Goal: Transaction & Acquisition: Purchase product/service

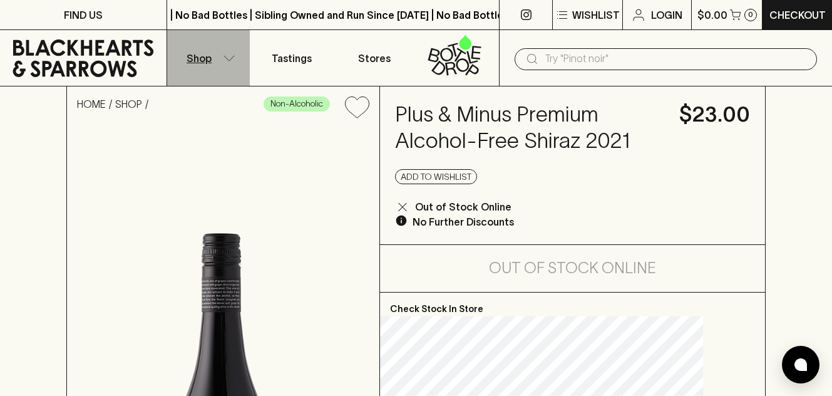
click at [214, 59] on button "Shop" at bounding box center [208, 58] width 83 height 56
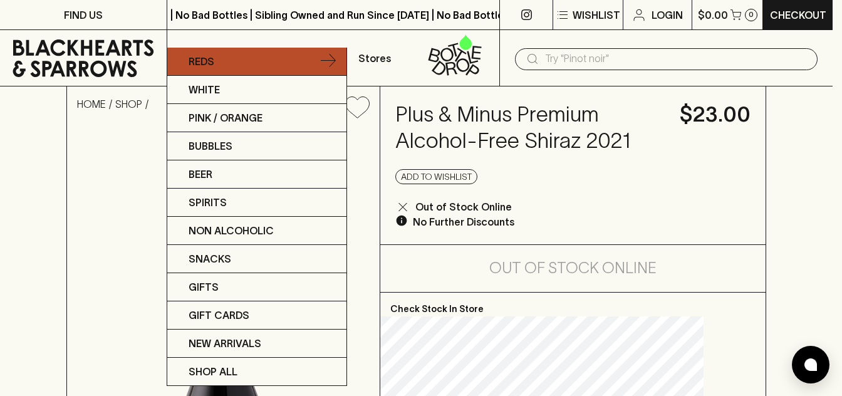
click at [227, 65] on link "Reds" at bounding box center [256, 62] width 179 height 28
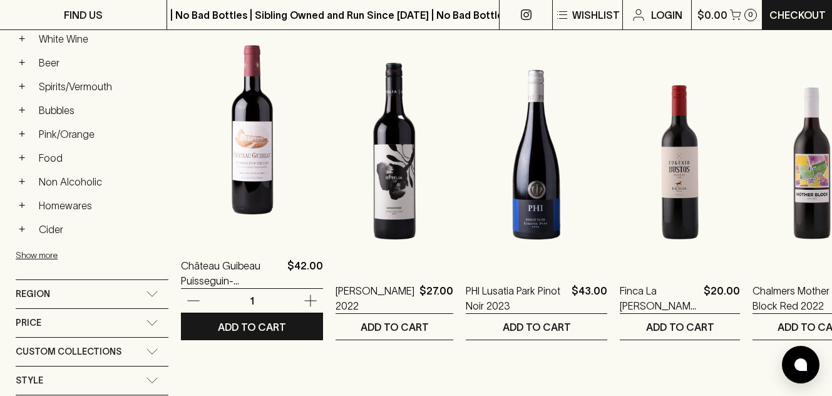
scroll to position [542, 0]
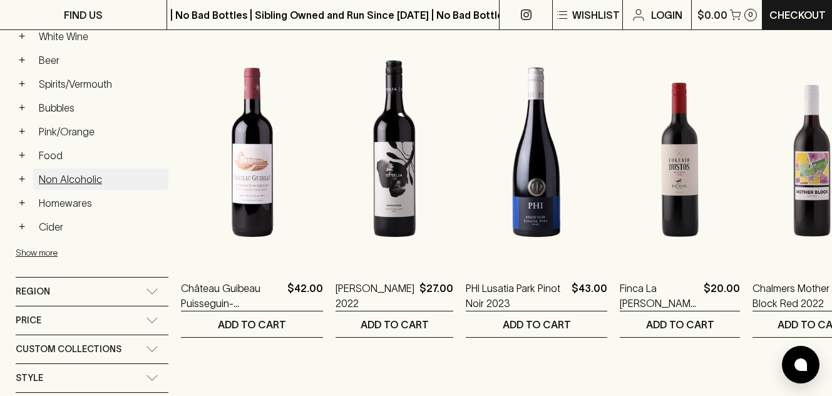
click at [86, 177] on link "Non Alcoholic" at bounding box center [100, 178] width 135 height 21
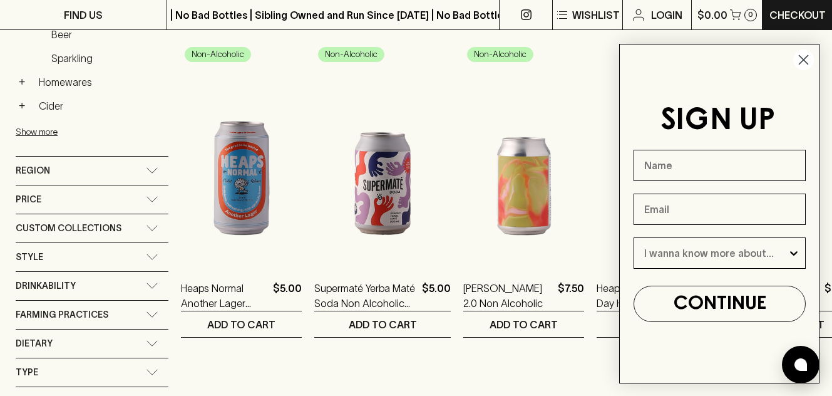
click at [803, 59] on icon "Close dialog" at bounding box center [804, 60] width 9 height 9
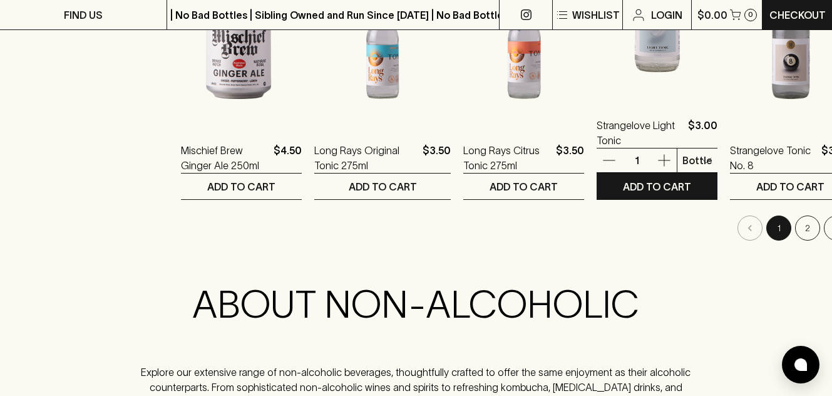
scroll to position [1400, 0]
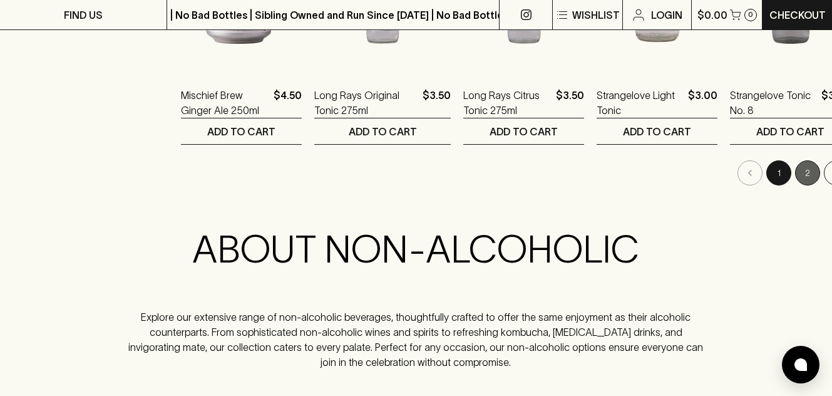
click at [795, 171] on button "2" at bounding box center [807, 172] width 25 height 25
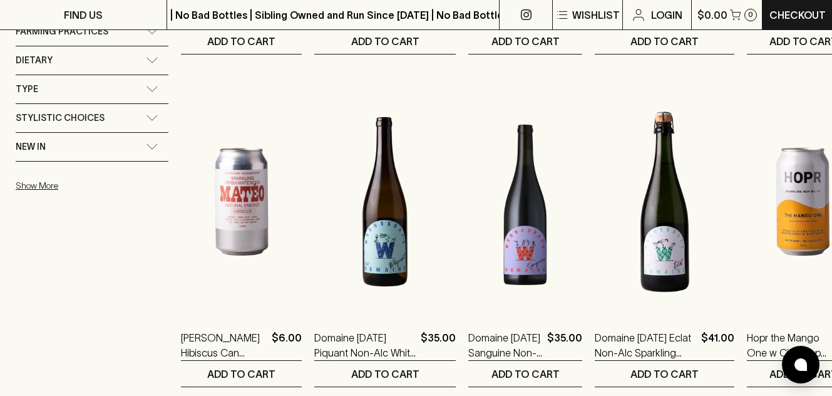
scroll to position [820, 0]
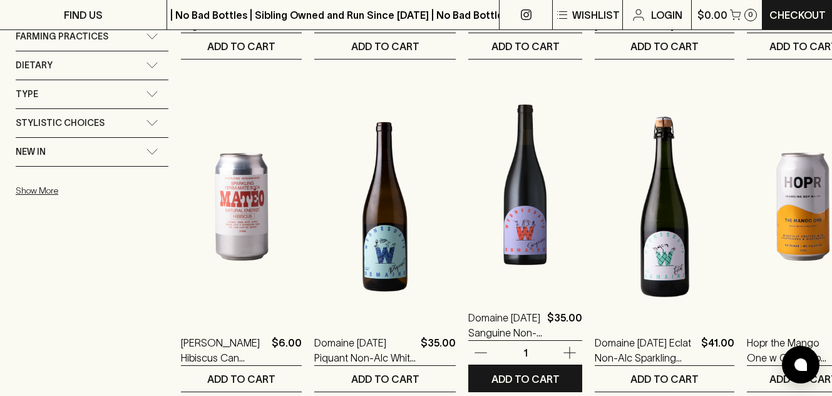
click at [503, 214] on img at bounding box center [525, 181] width 114 height 219
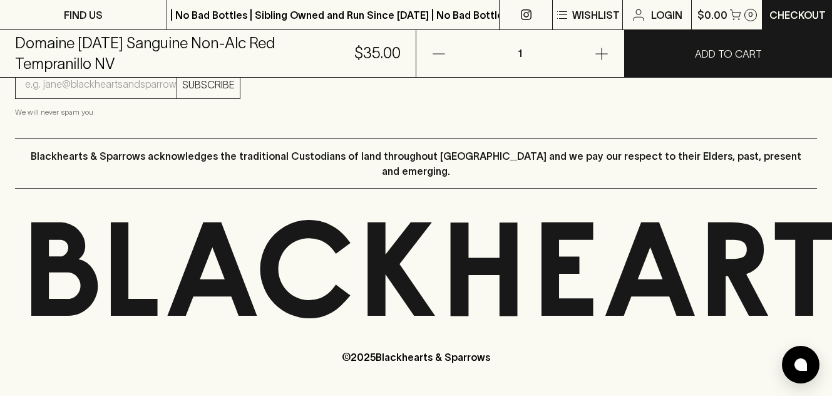
scroll to position [1090, 0]
